Goal: Task Accomplishment & Management: Manage account settings

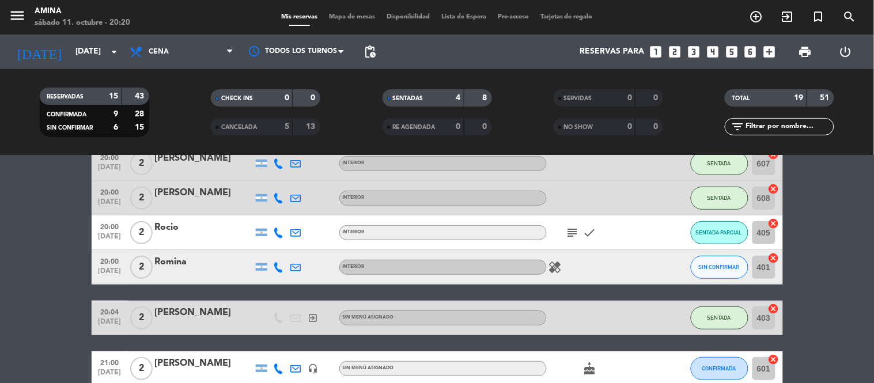
scroll to position [145, 0]
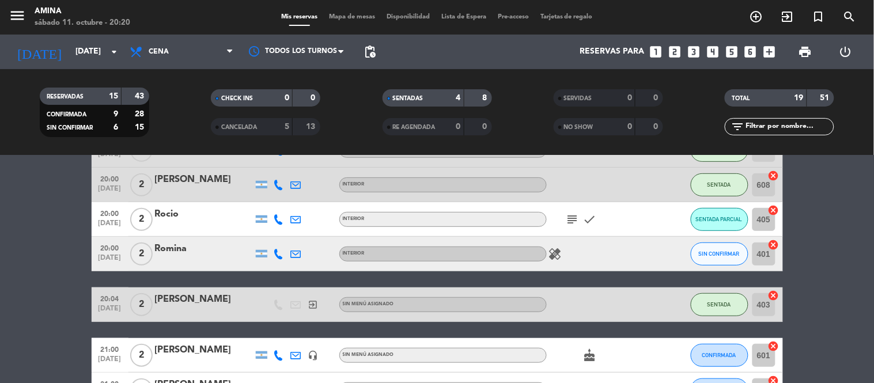
click at [548, 251] on icon "healing" at bounding box center [555, 254] width 14 height 14
click at [568, 215] on icon "subject" at bounding box center [573, 220] width 14 height 14
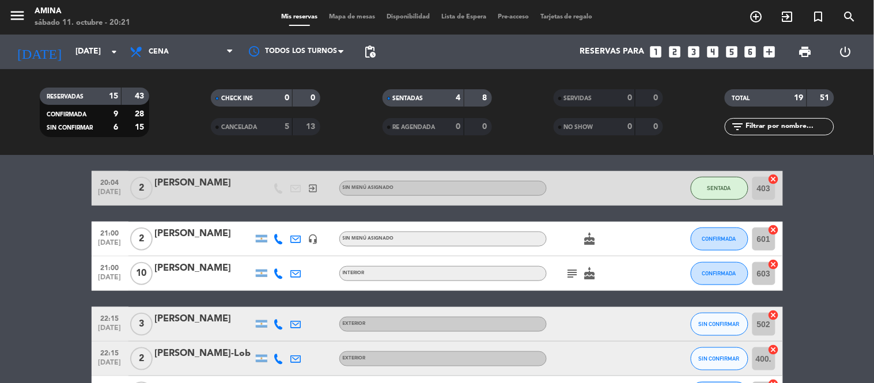
scroll to position [264, 0]
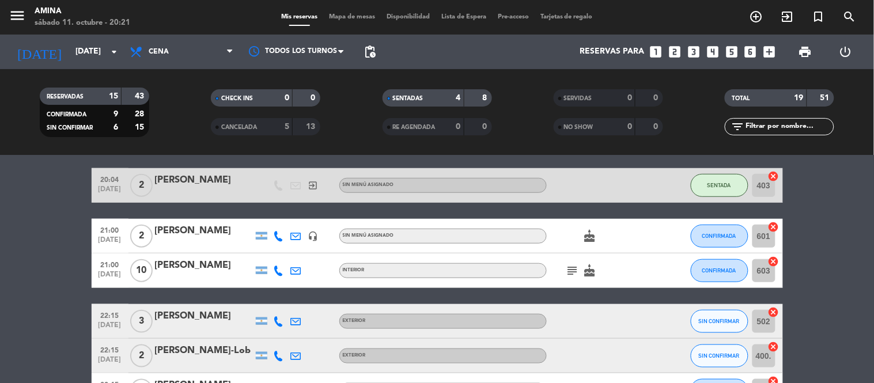
click at [589, 237] on icon "cake" at bounding box center [590, 236] width 14 height 14
click at [588, 271] on icon "cake" at bounding box center [590, 271] width 14 height 14
click at [570, 269] on icon "subject" at bounding box center [573, 271] width 14 height 14
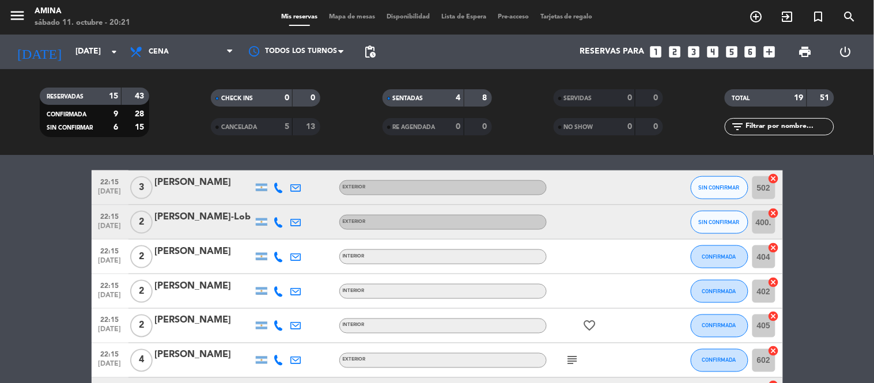
scroll to position [399, 0]
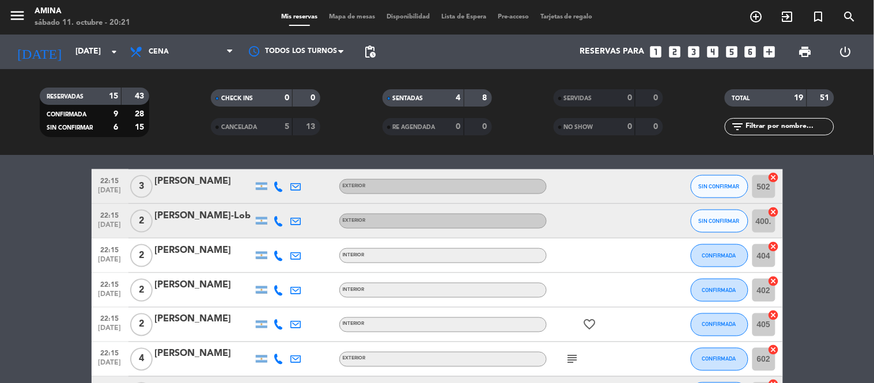
click at [576, 353] on icon "subject" at bounding box center [573, 360] width 14 height 14
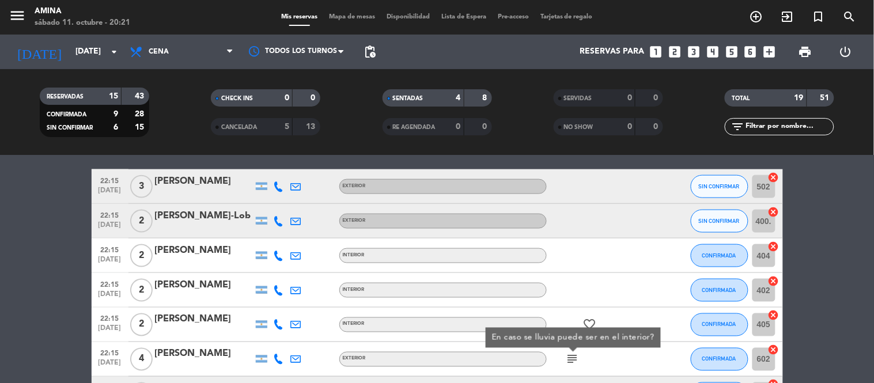
click at [566, 357] on icon "subject" at bounding box center [573, 360] width 14 height 14
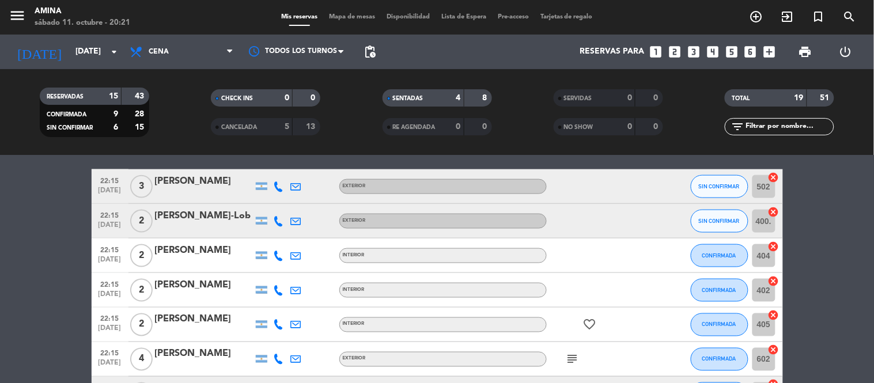
click at [592, 323] on icon "favorite_border" at bounding box center [590, 325] width 14 height 14
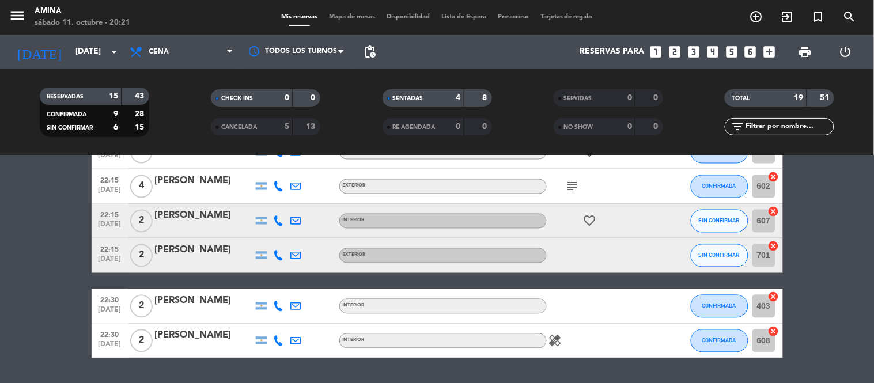
scroll to position [574, 0]
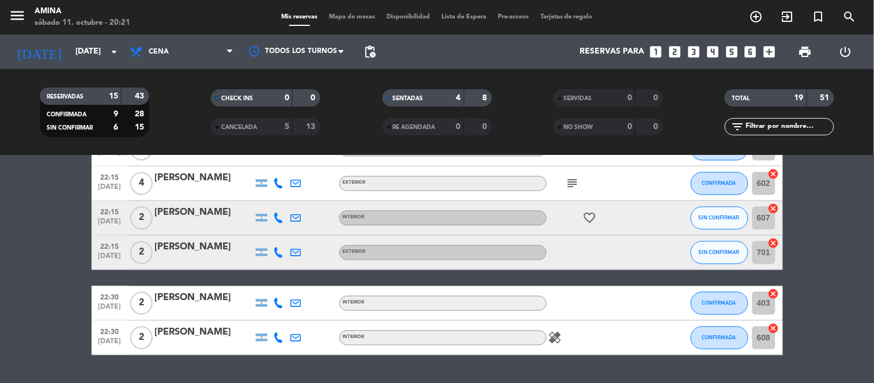
click at [560, 337] on icon "healing" at bounding box center [555, 338] width 14 height 14
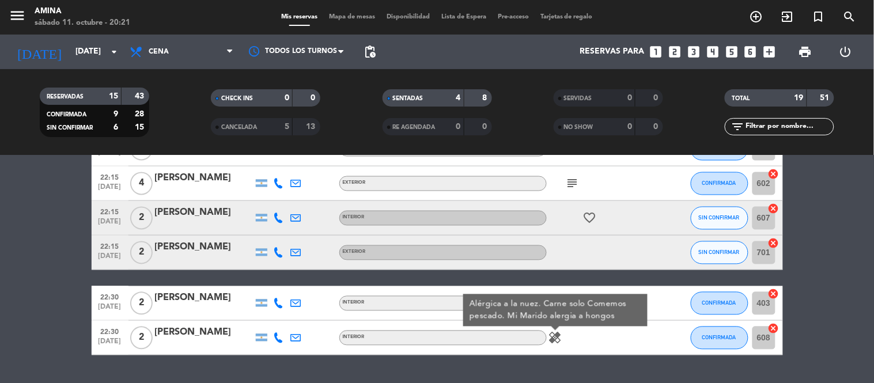
click at [416, 251] on div "EXTERIOR" at bounding box center [442, 252] width 207 height 15
